Goal: Task Accomplishment & Management: Complete application form

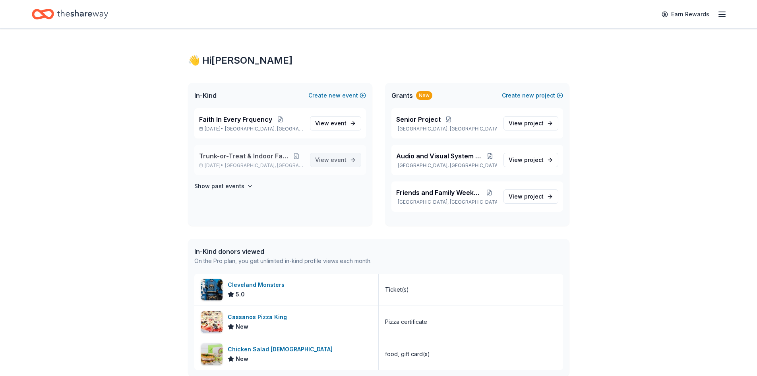
click at [342, 157] on span "event" at bounding box center [339, 159] width 16 height 7
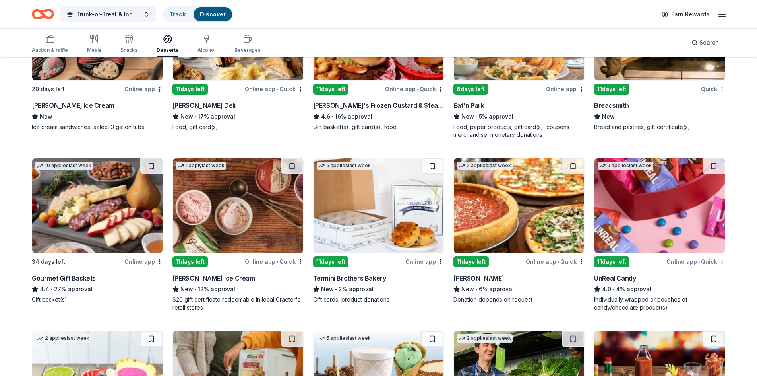
scroll to position [239, 0]
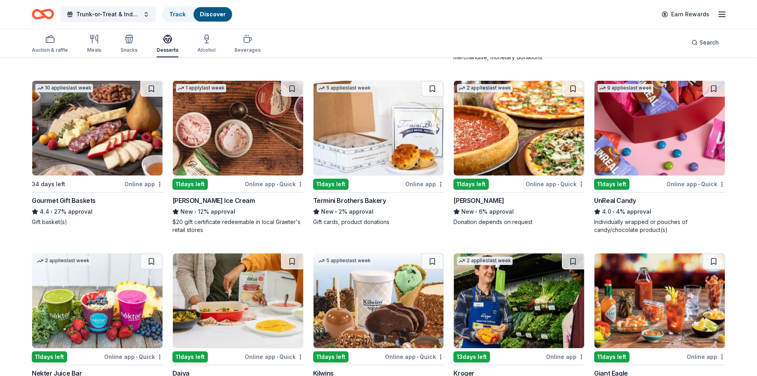
click at [635, 185] on div "11 days left" at bounding box center [629, 184] width 71 height 10
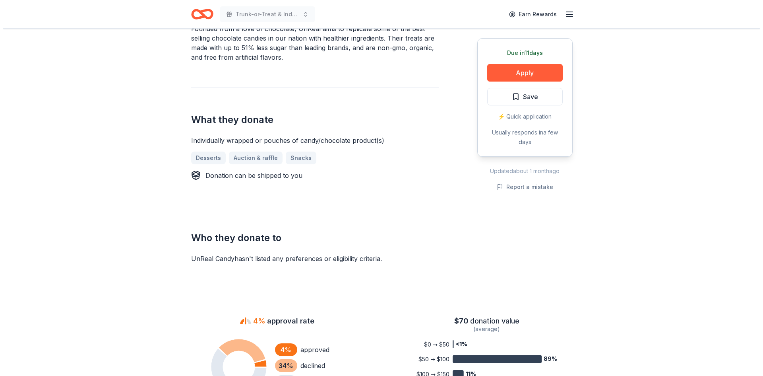
scroll to position [159, 0]
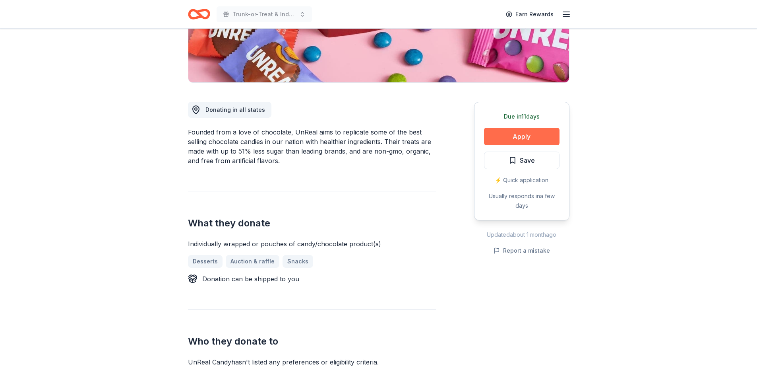
click at [519, 131] on button "Apply" at bounding box center [522, 136] width 76 height 17
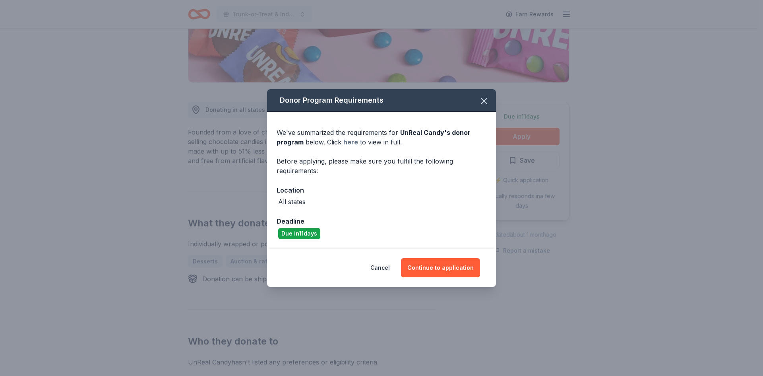
click at [347, 141] on link "here" at bounding box center [350, 142] width 15 height 10
